Goal: Transaction & Acquisition: Subscribe to service/newsletter

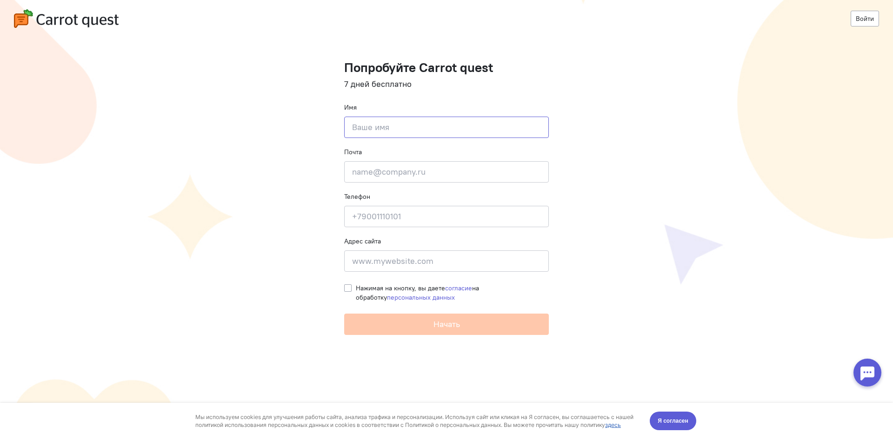
click at [407, 129] on input at bounding box center [446, 127] width 205 height 21
type input "[PERSON_NAME]"
type input "[PHONE_NUMBER]"
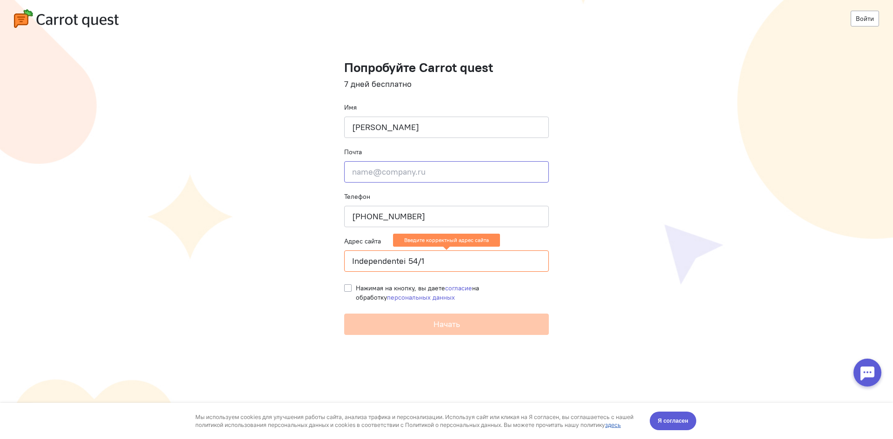
click at [399, 178] on input "email" at bounding box center [446, 171] width 205 height 21
drag, startPoint x: 439, startPoint y: 267, endPoint x: 252, endPoint y: 251, distance: 187.6
click at [252, 251] on cq-registration "Войти Попробуйте Carrot quest 7 дней бесплатно Имя [PERSON_NAME] Почта Введите …" at bounding box center [446, 219] width 893 height 439
type input "amigosharing.md"
click at [346, 285] on div "Нажимая на кнопку, вы даете согласие на обработку персональных данных" at bounding box center [446, 290] width 205 height 23
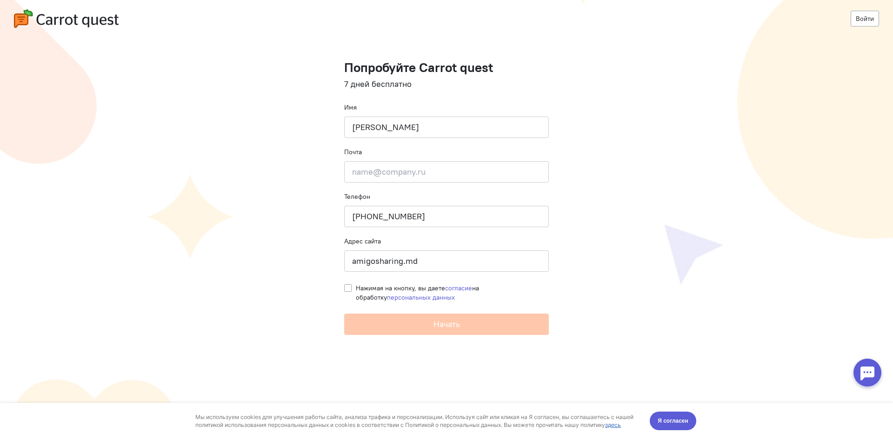
click at [356, 292] on label "Нажимая на кнопку, вы даете согласие на обработку персональных данных" at bounding box center [452, 293] width 193 height 19
click at [346, 292] on input "Нажимая на кнопку, вы даете согласие на обработку персональных данных" at bounding box center [347, 288] width 7 height 8
checkbox input "true"
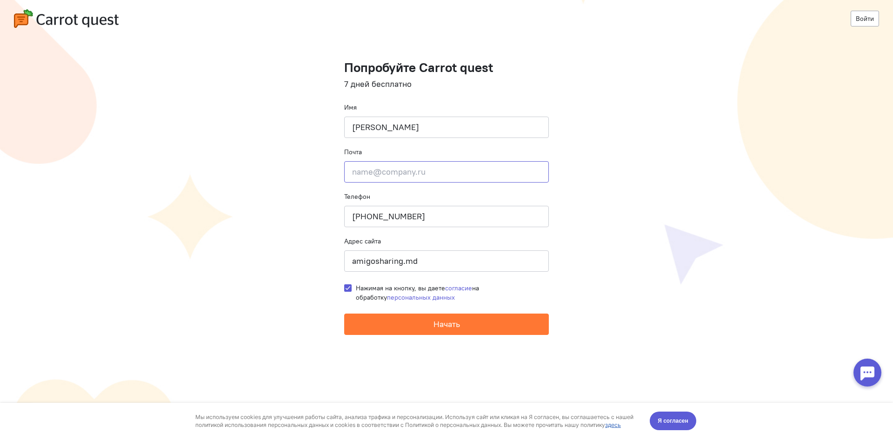
click at [380, 166] on input "email" at bounding box center [446, 171] width 205 height 21
type input "[EMAIL_ADDRESS][DOMAIN_NAME]"
click at [599, 217] on cq-registration "Войти Попробуйте Carrot quest 7 дней бесплатно Имя [PERSON_NAME] Почта [EMAIL_A…" at bounding box center [446, 219] width 893 height 439
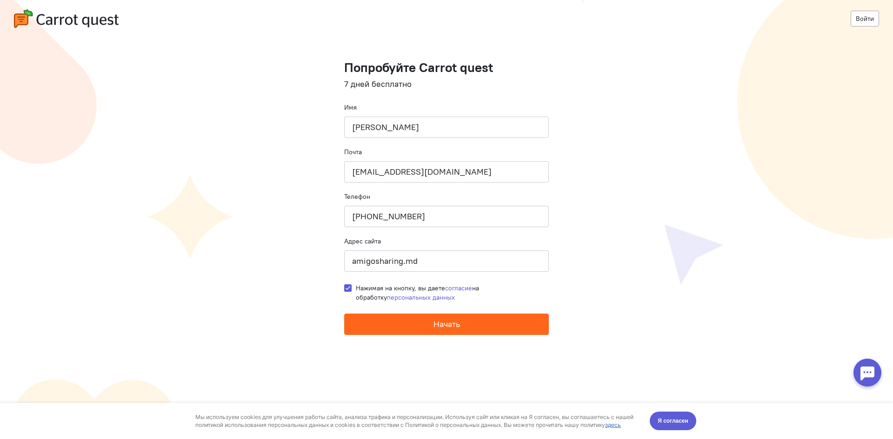
click at [423, 332] on button "Начать" at bounding box center [446, 324] width 205 height 21
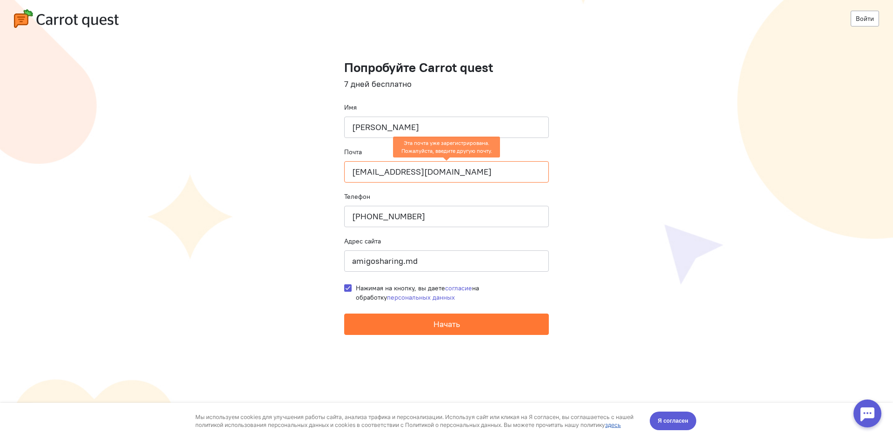
drag, startPoint x: 475, startPoint y: 171, endPoint x: 236, endPoint y: 155, distance: 239.6
click at [241, 157] on cq-registration "Войти Попробуйте Carrot quest 7 дней бесплатно Имя [PERSON_NAME] Почта [EMAIL_A…" at bounding box center [446, 219] width 893 height 439
click at [646, 127] on cq-registration "Войти Попробуйте Carrot quest 7 дней бесплатно Имя [PERSON_NAME] Почта [EMAIL_A…" at bounding box center [446, 219] width 893 height 439
click at [874, 21] on link "Войти" at bounding box center [865, 19] width 28 height 16
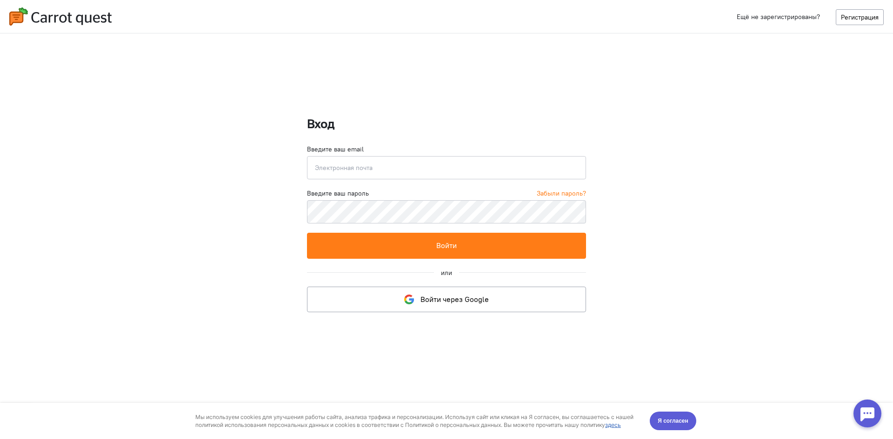
click at [443, 171] on input "email" at bounding box center [446, 167] width 279 height 23
type input "[EMAIL_ADDRESS][DOMAIN_NAME]"
click at [307, 233] on button "Войти" at bounding box center [446, 246] width 279 height 26
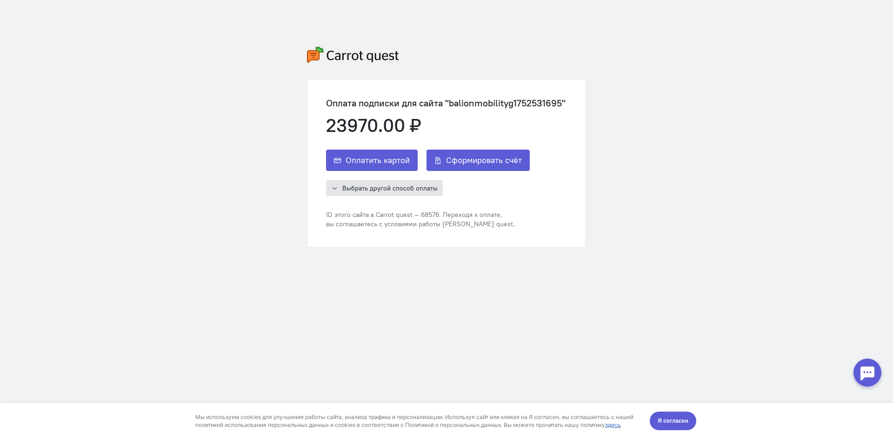
click at [370, 187] on span "Выбрать другой способ оплаты" at bounding box center [389, 188] width 95 height 8
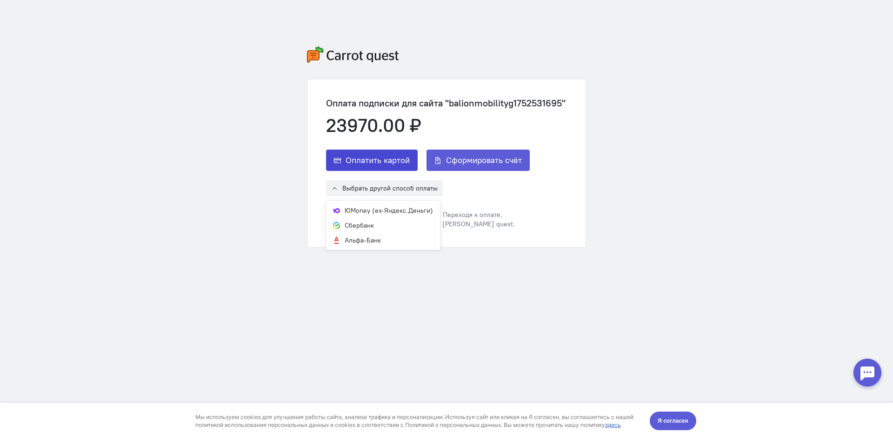
click at [357, 155] on span "Оплатить картой" at bounding box center [378, 160] width 64 height 11
